Goal: Information Seeking & Learning: Learn about a topic

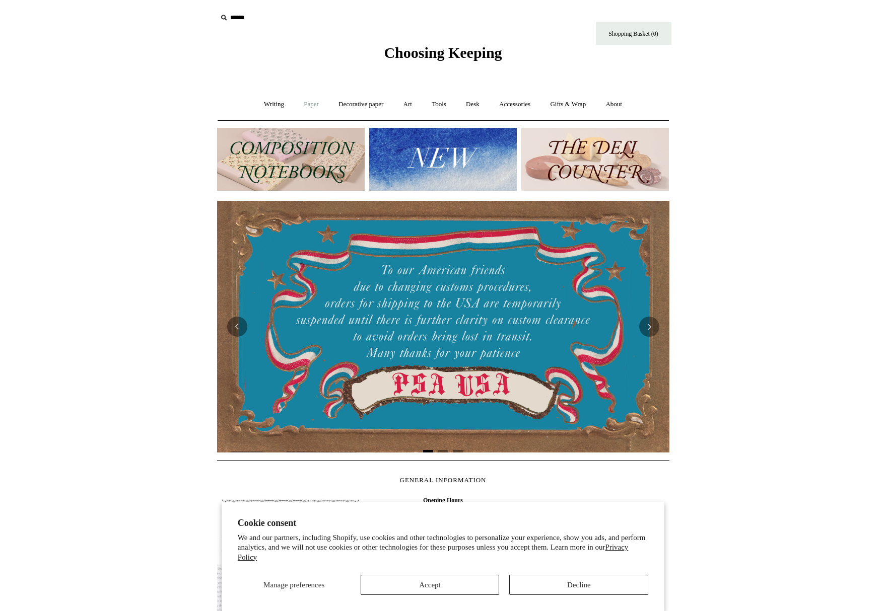
click at [297, 102] on link "Paper +" at bounding box center [311, 104] width 33 height 27
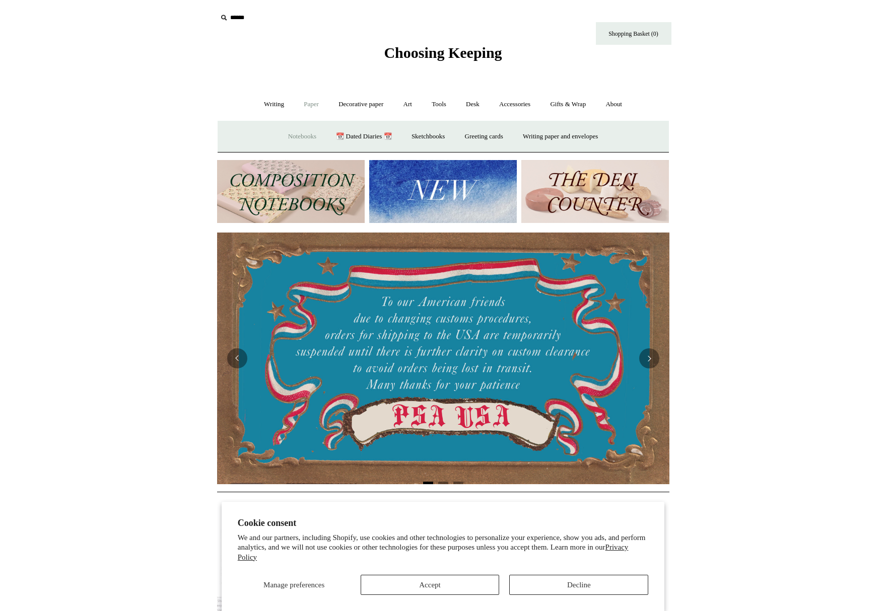
click at [298, 136] on link "Notebooks +" at bounding box center [302, 136] width 46 height 27
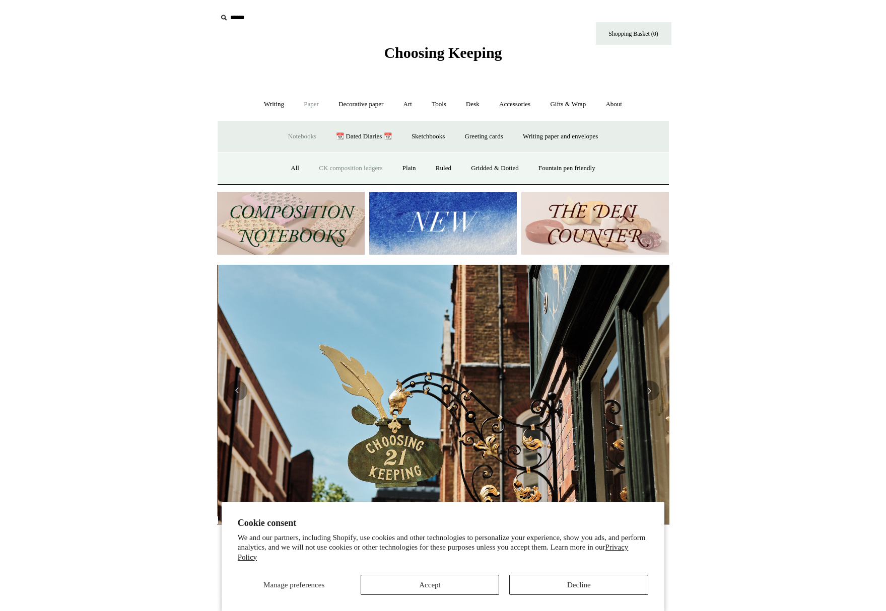
scroll to position [0, 452]
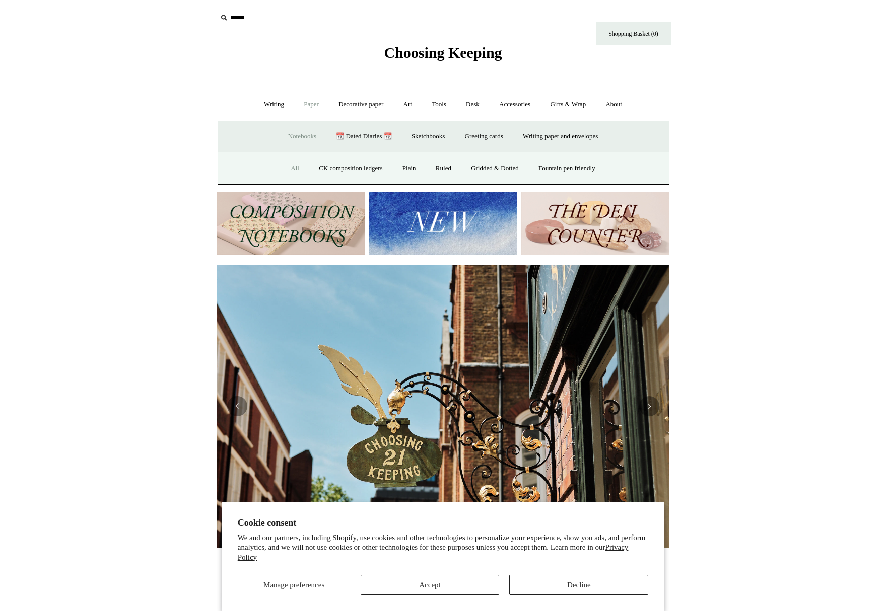
click at [285, 168] on link "All" at bounding box center [294, 168] width 27 height 27
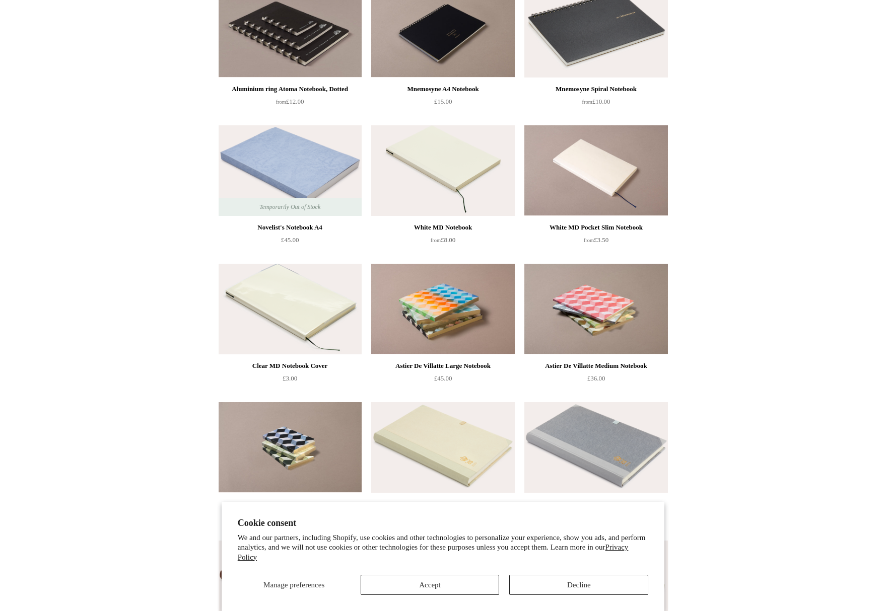
scroll to position [2360, 0]
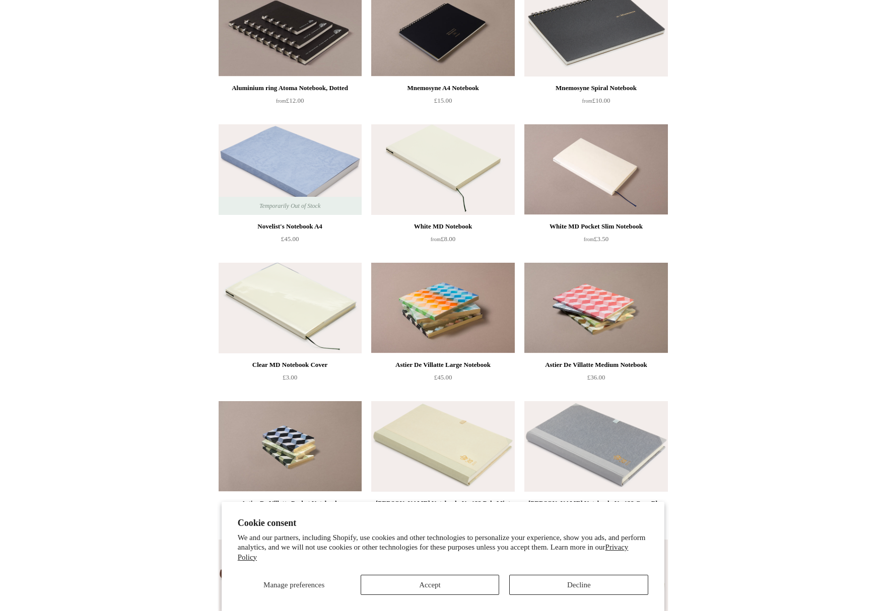
click at [471, 177] on img at bounding box center [442, 169] width 143 height 91
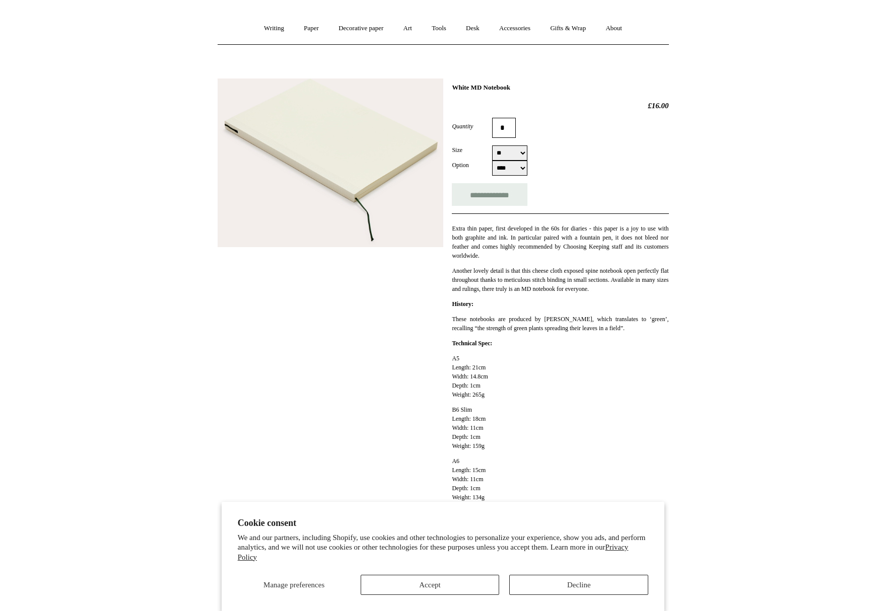
scroll to position [214, 0]
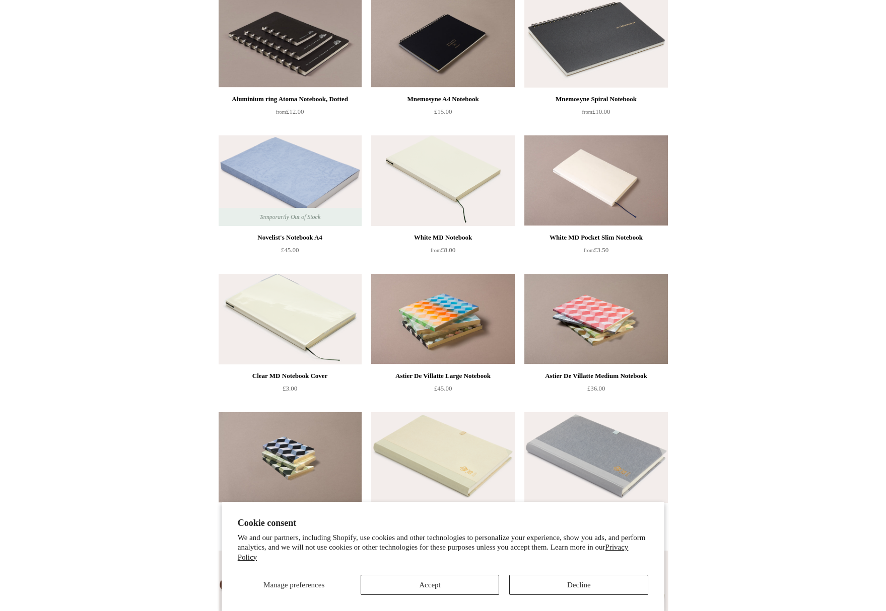
scroll to position [2340, 0]
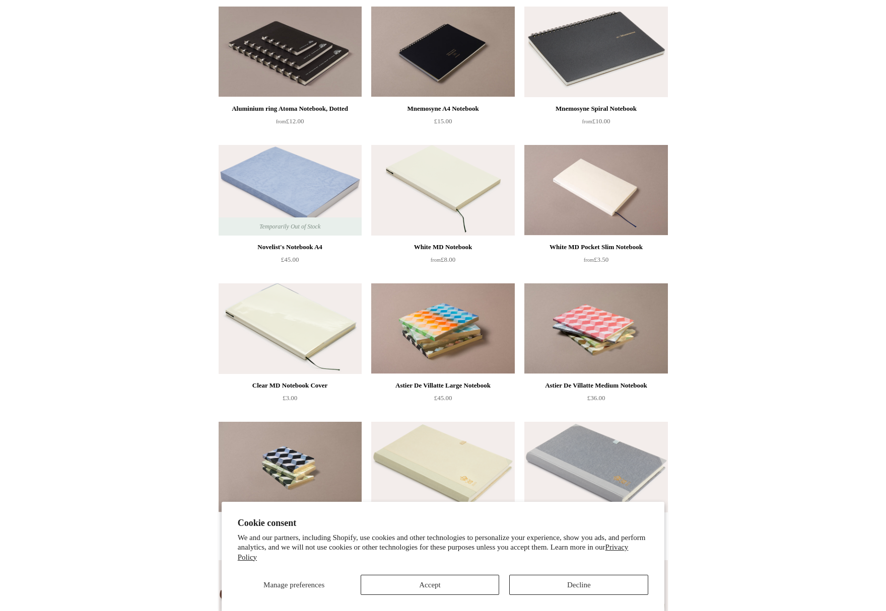
click at [304, 336] on img at bounding box center [289, 328] width 143 height 91
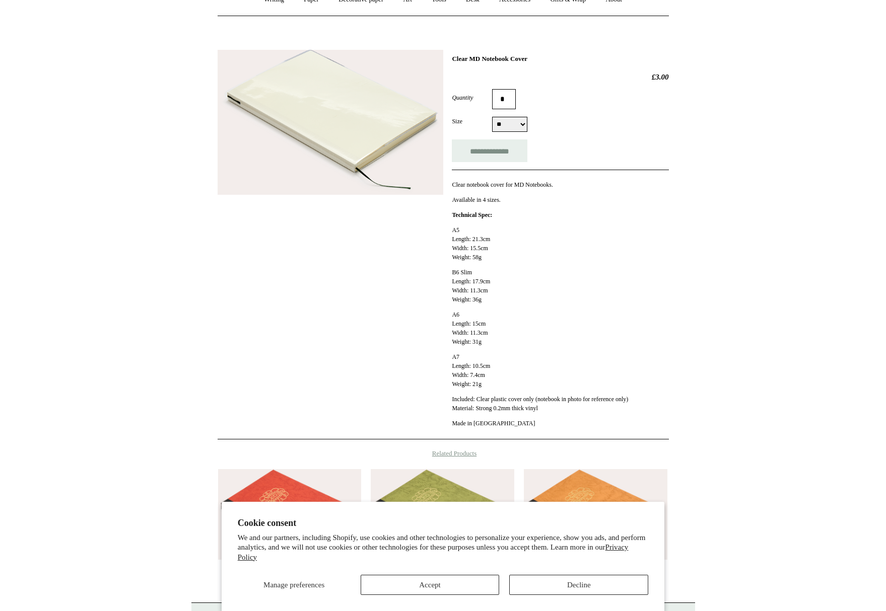
scroll to position [149, 0]
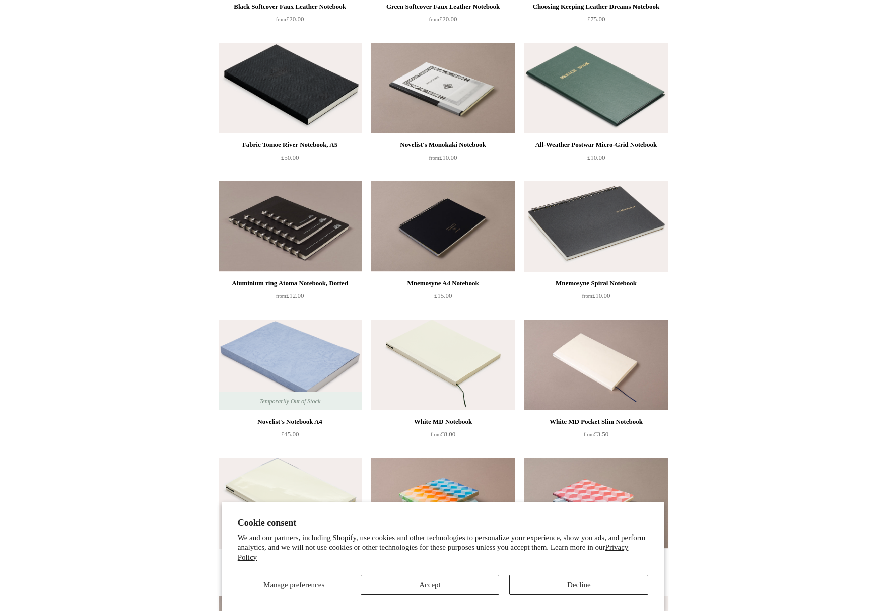
scroll to position [2163, 0]
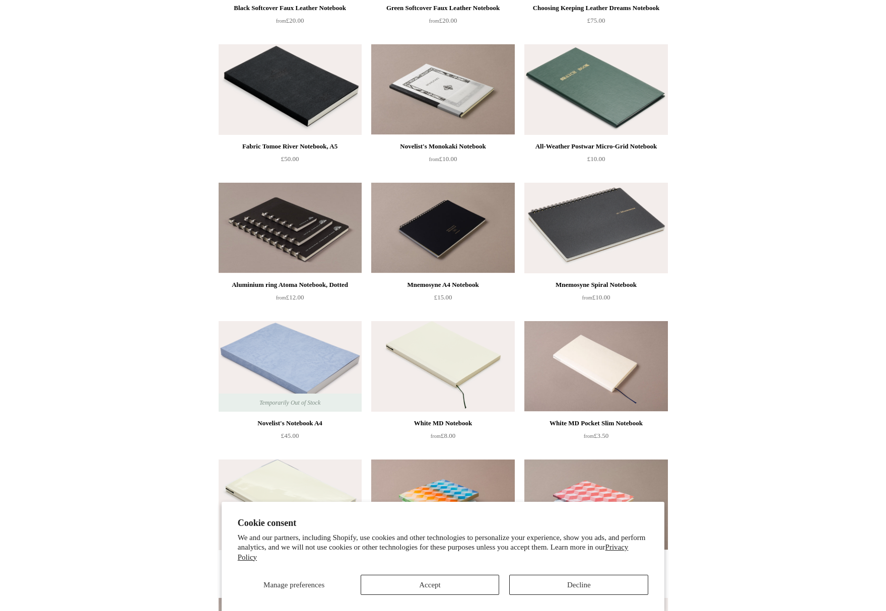
click at [602, 244] on img at bounding box center [595, 228] width 143 height 91
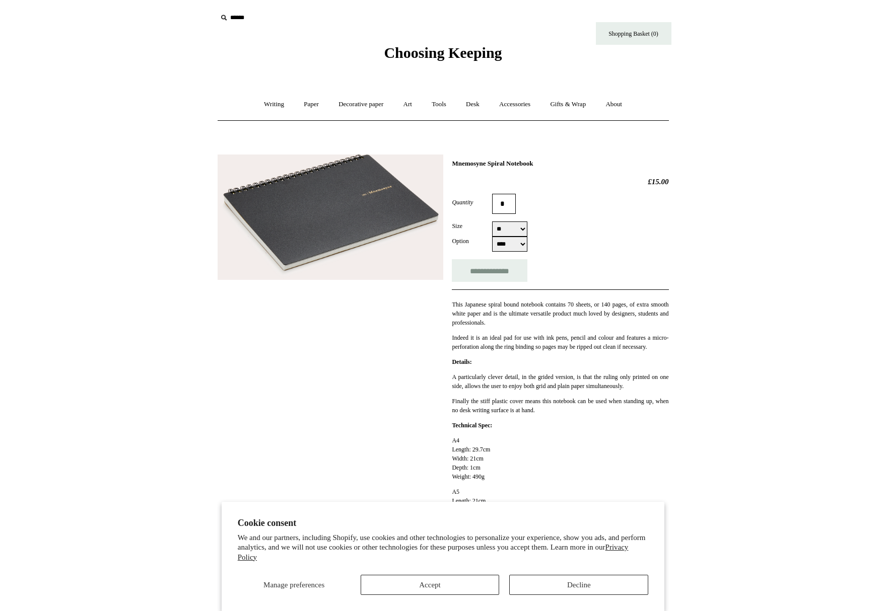
click at [381, 211] on img at bounding box center [330, 217] width 226 height 125
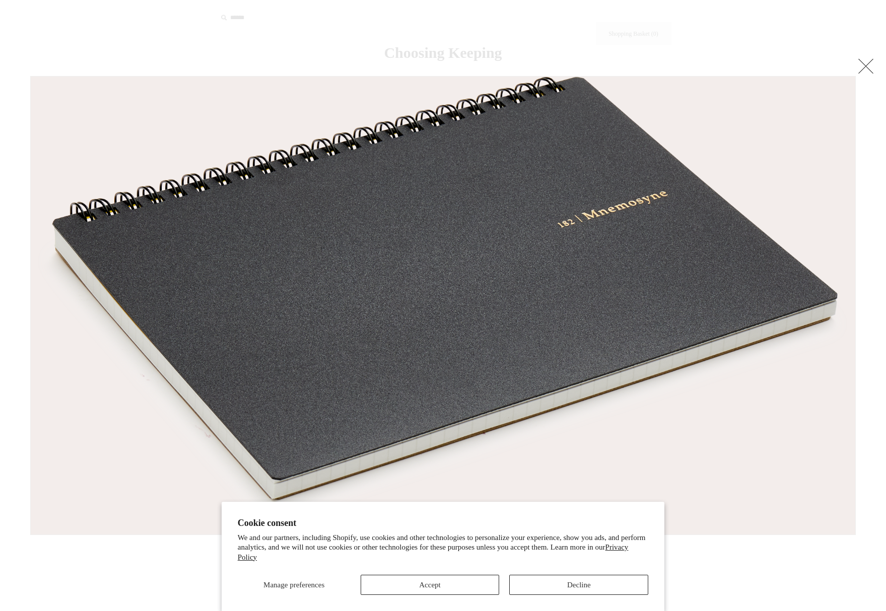
click at [381, 211] on img at bounding box center [443, 306] width 824 height 458
click at [869, 68] on link at bounding box center [865, 66] width 20 height 20
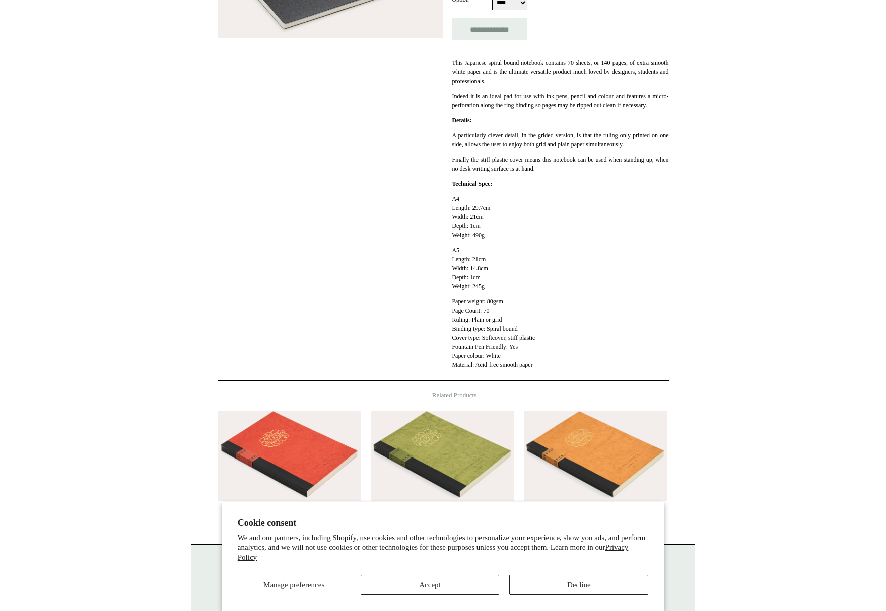
scroll to position [342, 0]
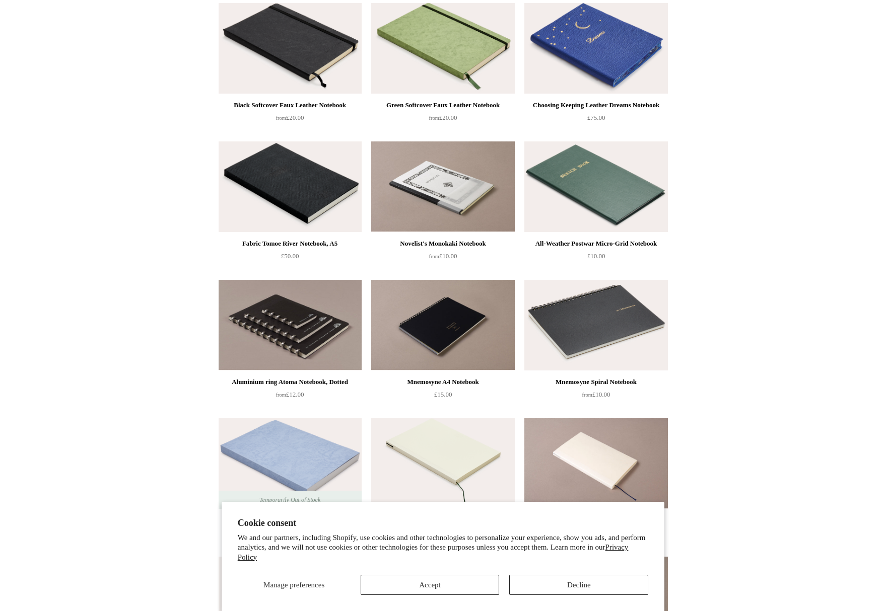
scroll to position [2066, 0]
click at [335, 180] on img at bounding box center [289, 187] width 143 height 91
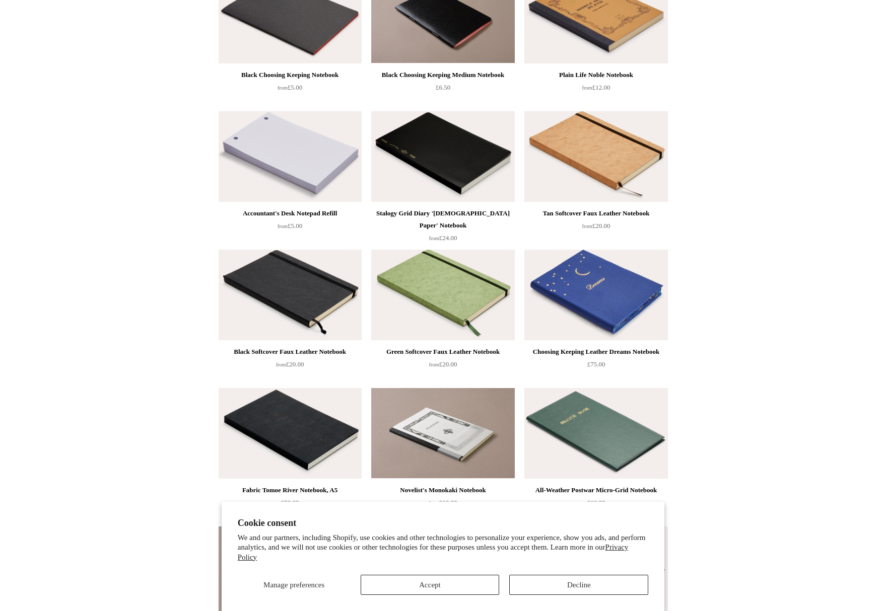
scroll to position [1813, 0]
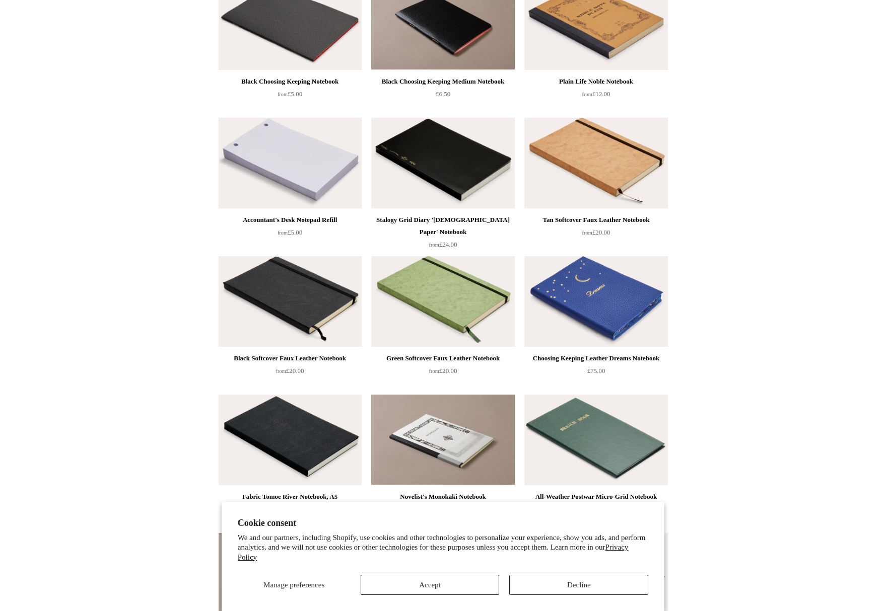
click at [461, 129] on img at bounding box center [442, 163] width 143 height 91
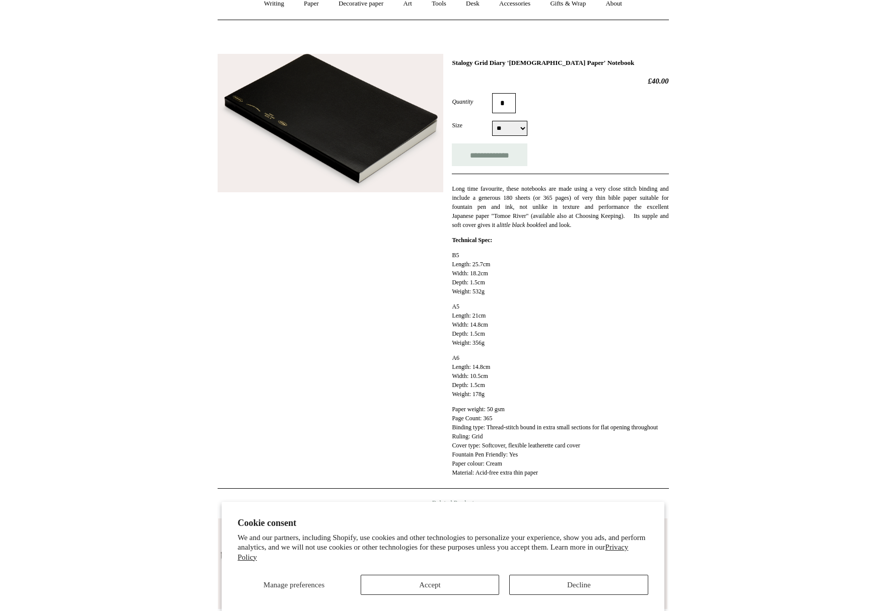
scroll to position [64, 0]
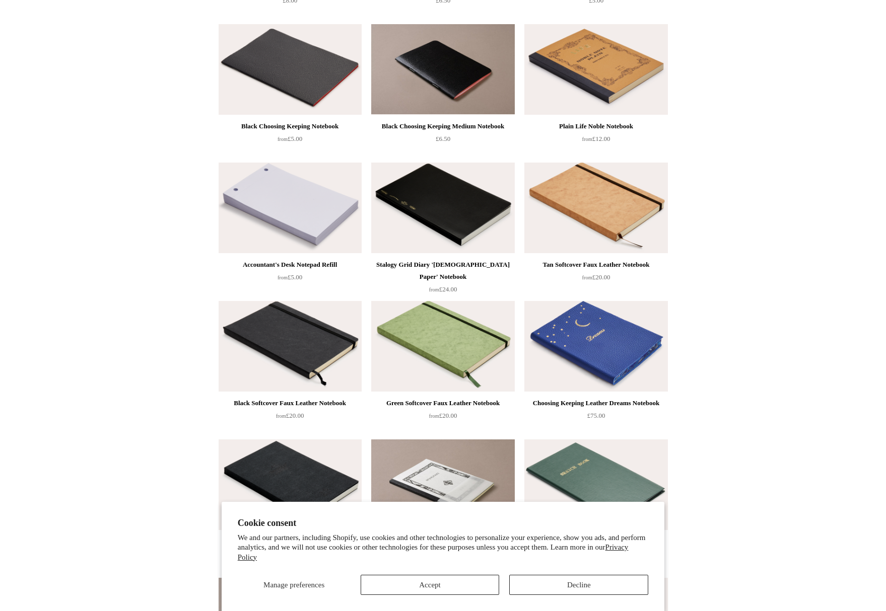
scroll to position [1705, 0]
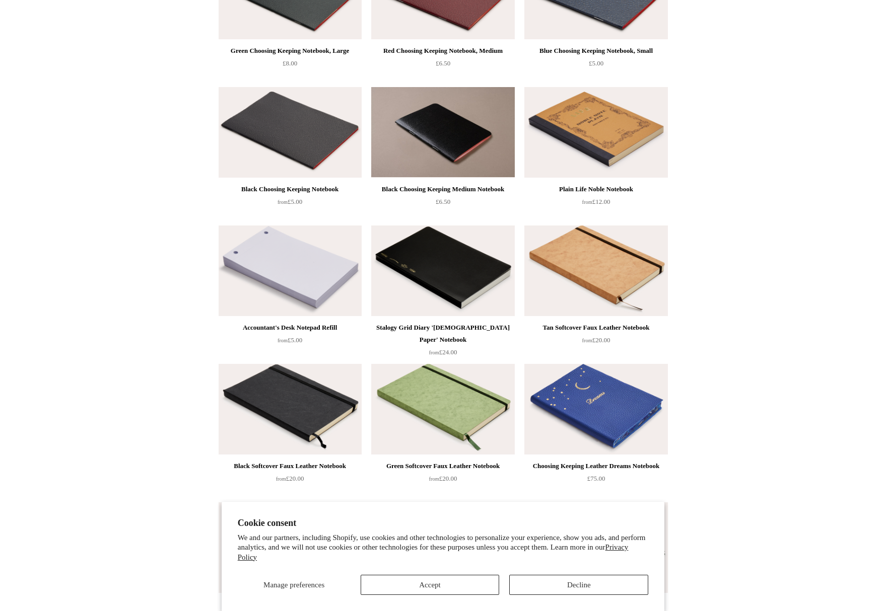
click at [599, 282] on img at bounding box center [595, 271] width 143 height 91
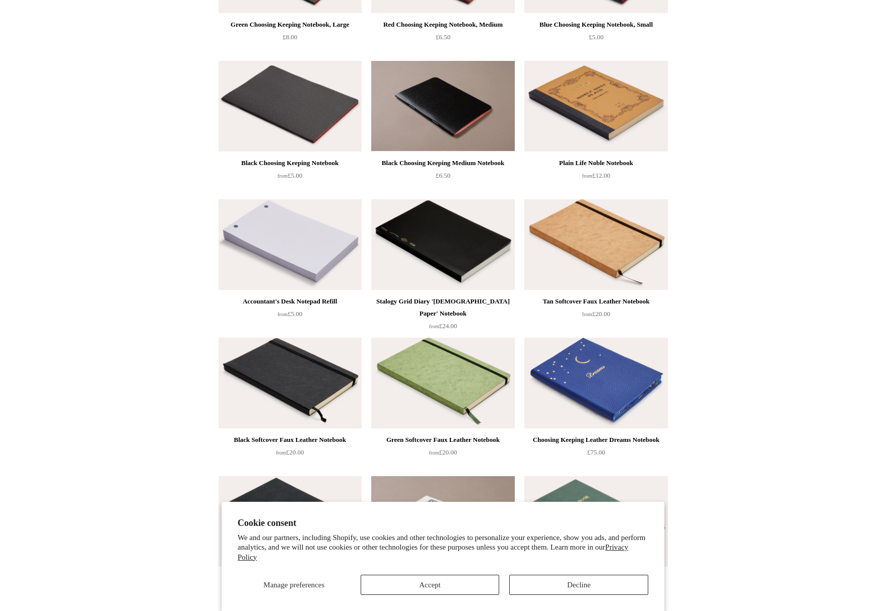
click at [294, 385] on img at bounding box center [289, 383] width 143 height 91
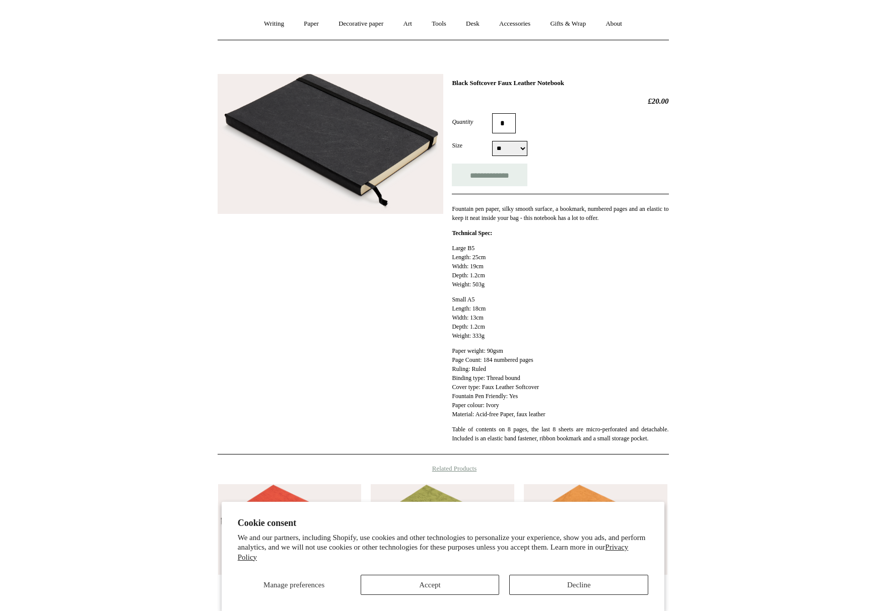
scroll to position [6, 0]
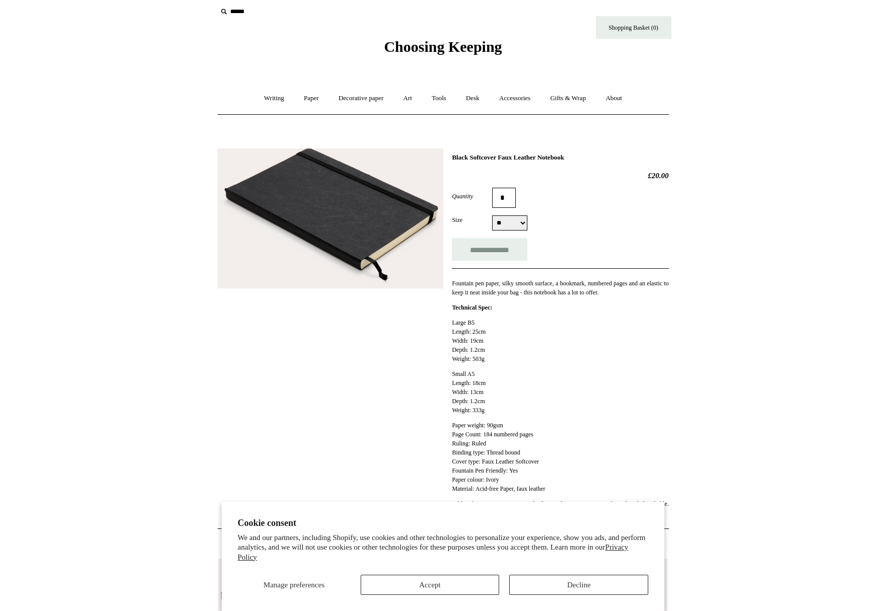
click at [323, 221] on img at bounding box center [330, 219] width 226 height 140
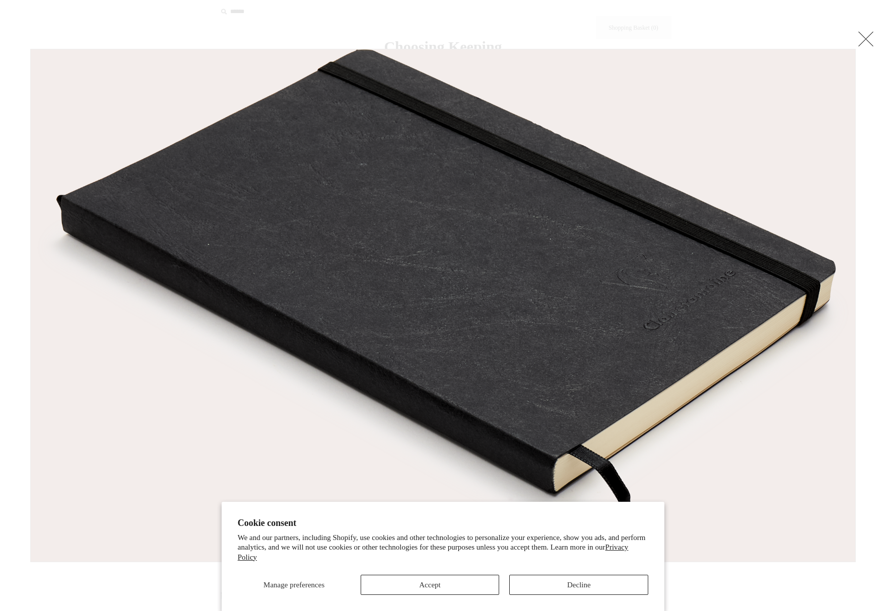
click at [323, 221] on img at bounding box center [443, 305] width 824 height 513
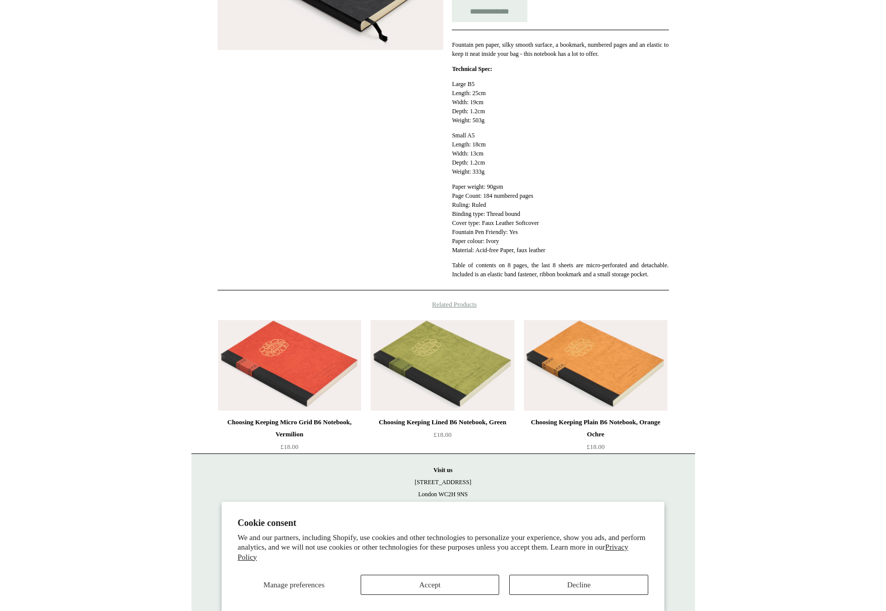
scroll to position [241, 0]
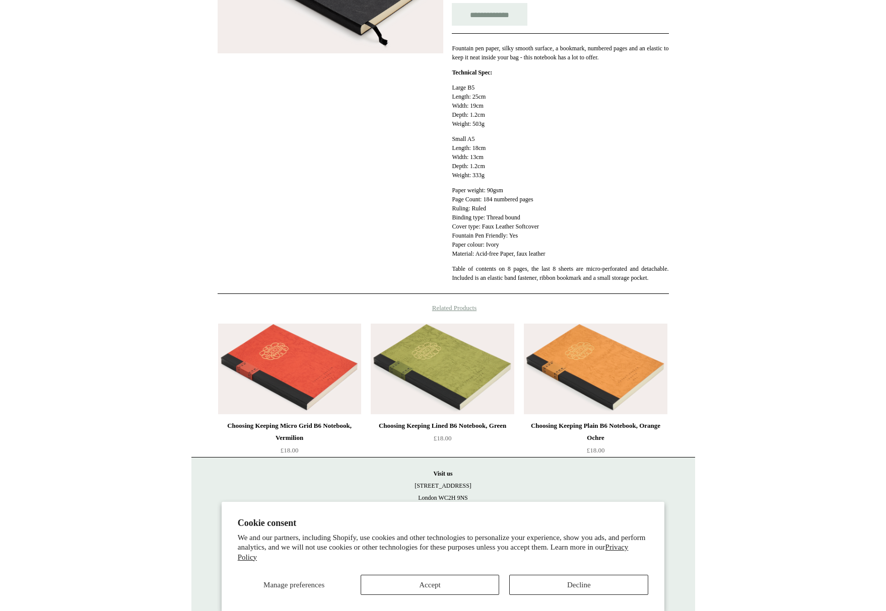
click at [492, 149] on p "Small A5 Length: 18cm Width: 13cm Depth: 1.2cm Weight: 333g" at bounding box center [560, 156] width 216 height 45
